Goal: Navigation & Orientation: Find specific page/section

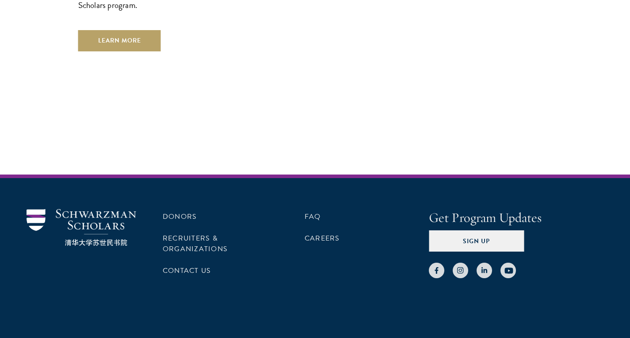
scroll to position [2583, 0]
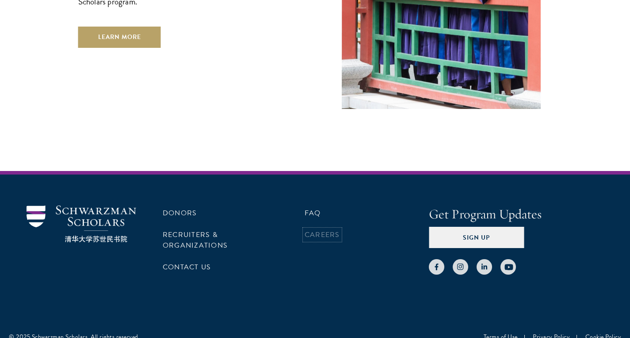
click at [331, 229] on link "Careers" at bounding box center [322, 234] width 35 height 11
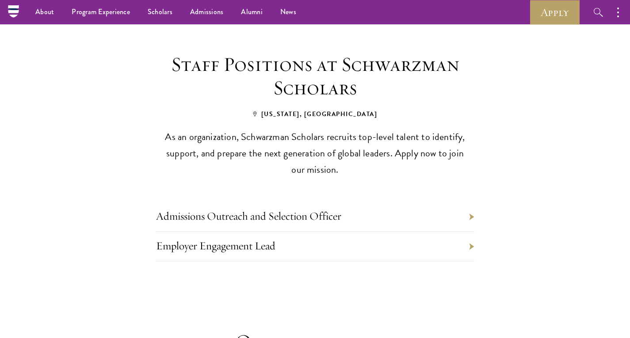
scroll to position [320, 0]
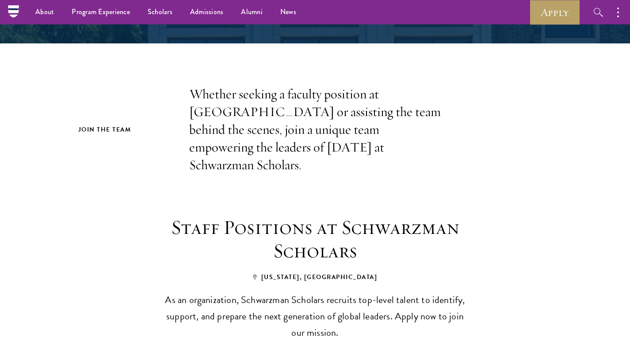
scroll to position [209, 0]
